Goal: Navigation & Orientation: Find specific page/section

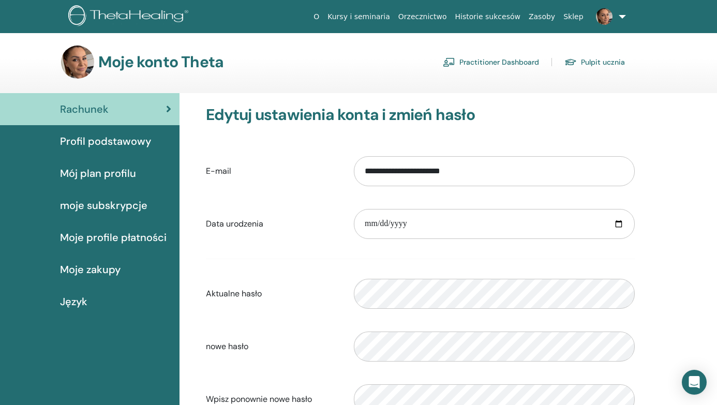
click at [109, 143] on span "Profil podstawowy" at bounding box center [105, 141] width 91 height 16
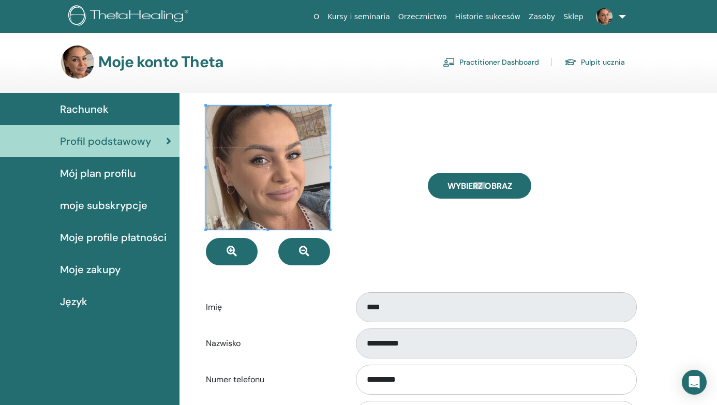
click at [100, 172] on span "Mój plan profilu" at bounding box center [98, 173] width 76 height 16
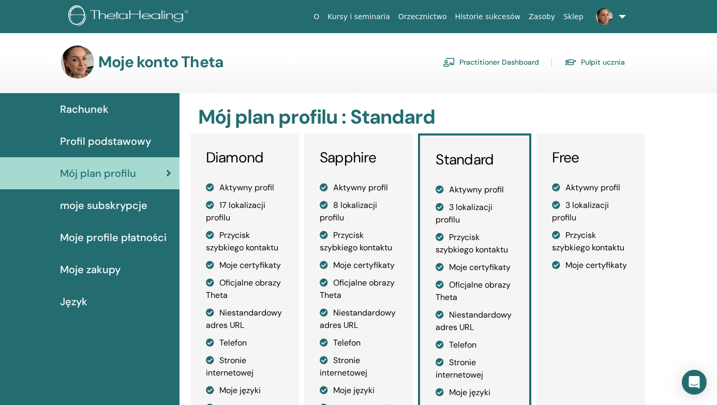
click at [98, 266] on span "Moje zakupy" at bounding box center [90, 270] width 61 height 16
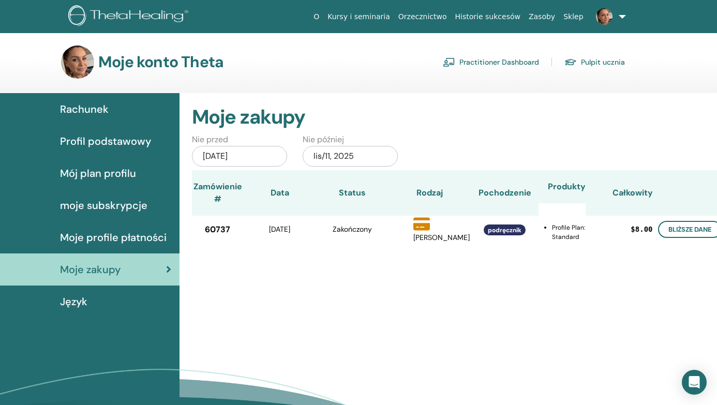
click at [512, 58] on link "Practitioner Dashboard" at bounding box center [491, 62] width 96 height 17
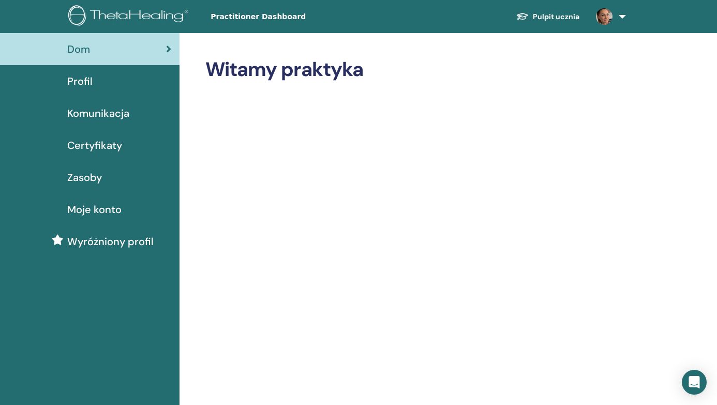
click at [104, 209] on span "Moje konto" at bounding box center [94, 210] width 54 height 16
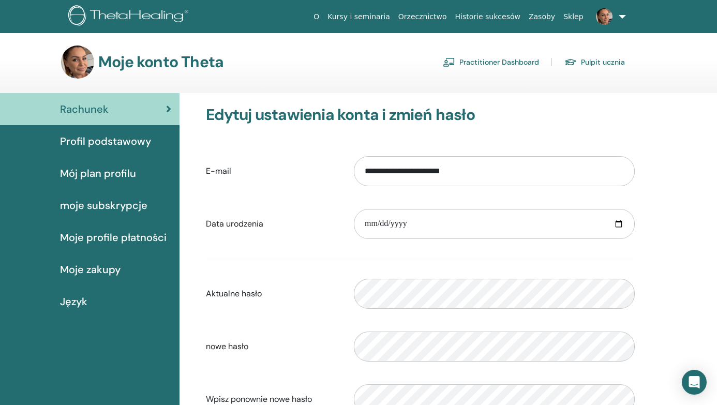
click at [624, 18] on link at bounding box center [608, 16] width 42 height 33
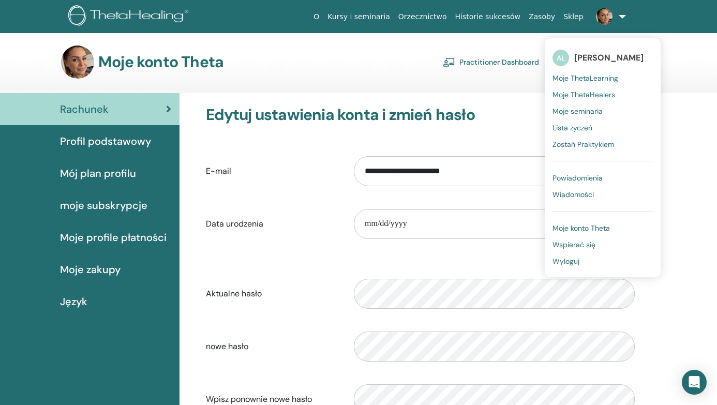
click at [590, 76] on span "Moje ThetaLearning" at bounding box center [585, 77] width 66 height 9
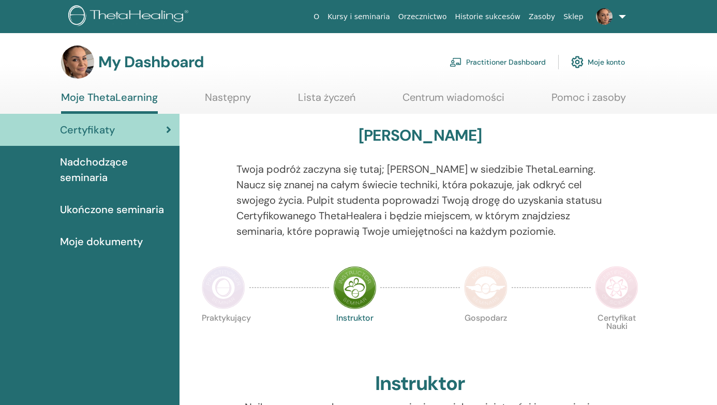
click at [644, 185] on div at bounding box center [631, 206] width 38 height 90
